Goal: Task Accomplishment & Management: Complete application form

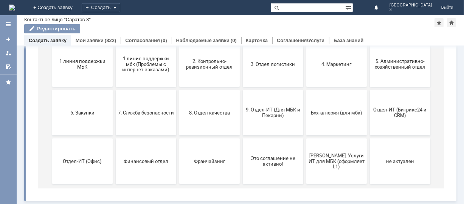
scroll to position [104, 0]
click at [253, 111] on span "9. Отдел-ИТ (Для МБК и Пекарни)" at bounding box center [273, 112] width 56 height 11
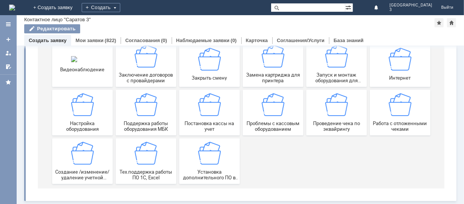
scroll to position [105, 0]
click at [384, 108] on div "Работа с отложенными чеками" at bounding box center [400, 112] width 56 height 39
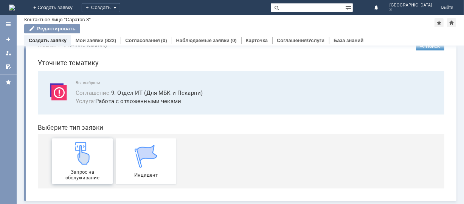
scroll to position [19, 0]
click at [93, 160] on div "Запрос на обслуживание" at bounding box center [82, 161] width 56 height 39
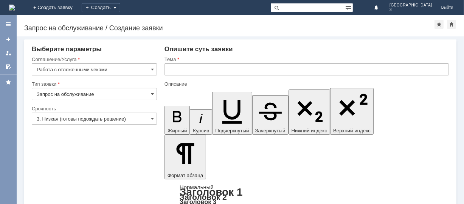
click at [137, 125] on div at bounding box center [94, 127] width 125 height 5
click at [138, 121] on input "3. Низкая (готовы подождать решение)" at bounding box center [94, 118] width 125 height 12
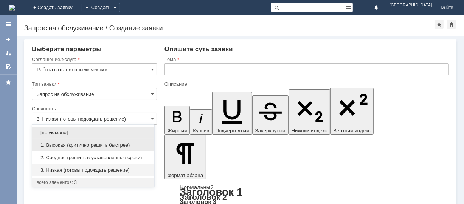
click at [113, 146] on span "1. Высокая (критично решить быстрее)" at bounding box center [93, 145] width 113 height 6
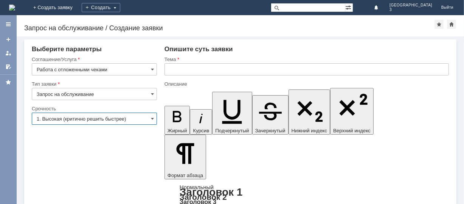
type input "1. Высокая (критично решить быстрее)"
click at [199, 66] on input "text" at bounding box center [307, 69] width 285 height 12
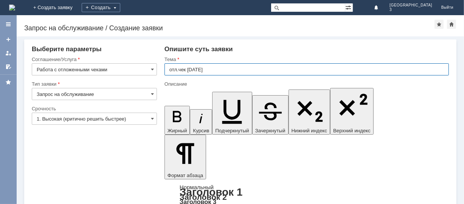
type input "отл.чек [DATE]"
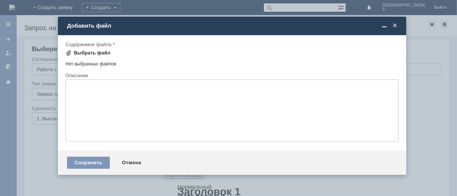
click at [104, 53] on div "Выбрать файл" at bounding box center [92, 53] width 37 height 6
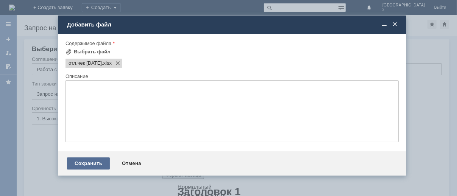
click at [71, 170] on div "Сохранить" at bounding box center [88, 163] width 43 height 12
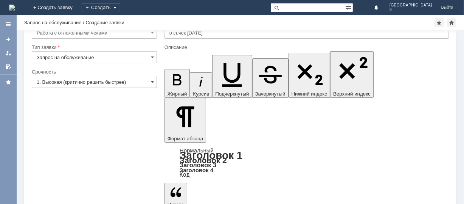
scroll to position [30, 0]
